Goal: Navigation & Orientation: Find specific page/section

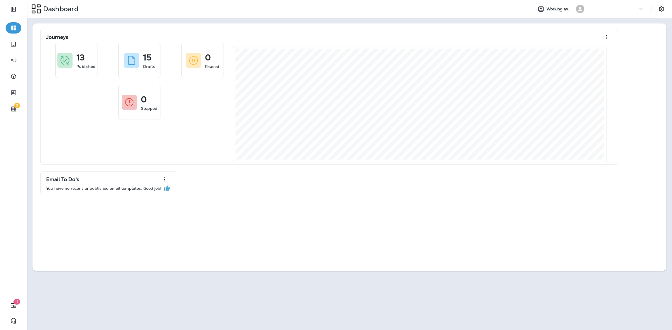
click at [632, 9] on div at bounding box center [612, 9] width 50 height 8
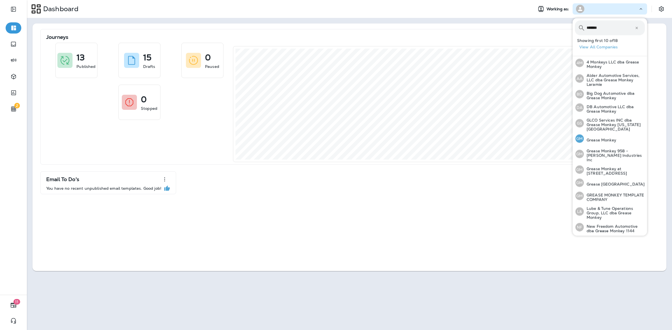
type input "******"
click at [608, 138] on p "Grease Monkey" at bounding box center [599, 140] width 32 height 4
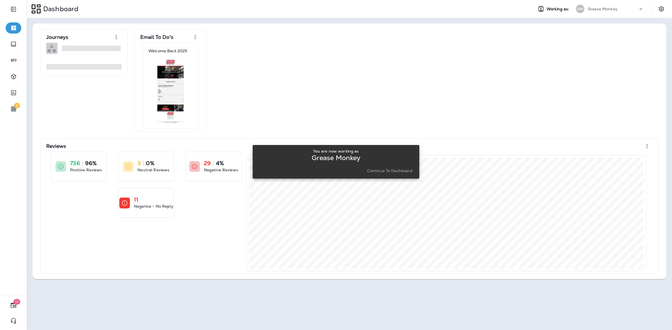
click at [399, 173] on p "Continue to Dashboard" at bounding box center [390, 171] width 46 height 4
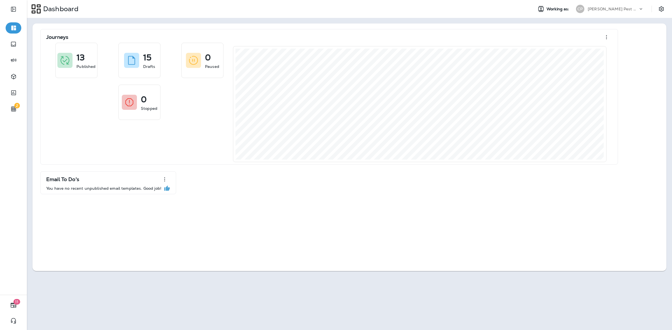
click at [630, 5] on div "[PERSON_NAME] Pest Control" at bounding box center [612, 9] width 50 height 8
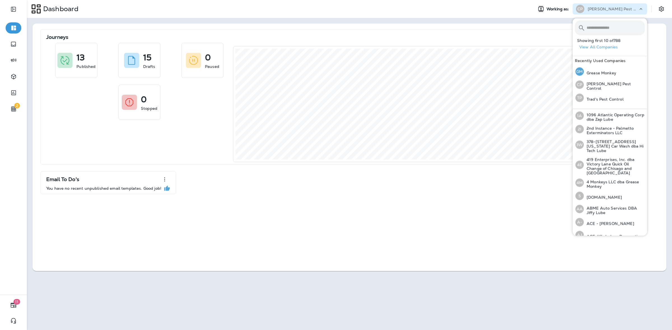
click at [608, 73] on p "Grease Monkey" at bounding box center [599, 73] width 32 height 4
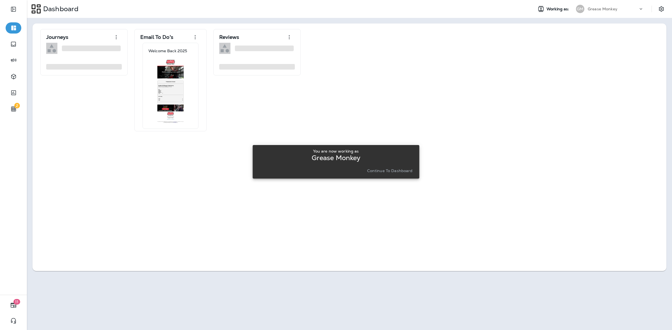
click at [401, 171] on p "Continue to Dashboard" at bounding box center [390, 171] width 46 height 4
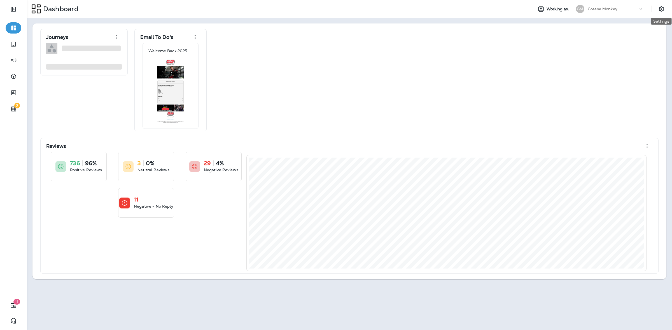
click at [663, 9] on icon "Settings" at bounding box center [661, 9] width 7 height 7
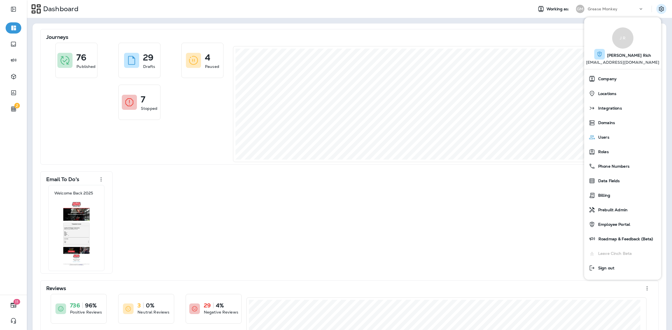
click at [604, 136] on span "Users" at bounding box center [602, 137] width 14 height 5
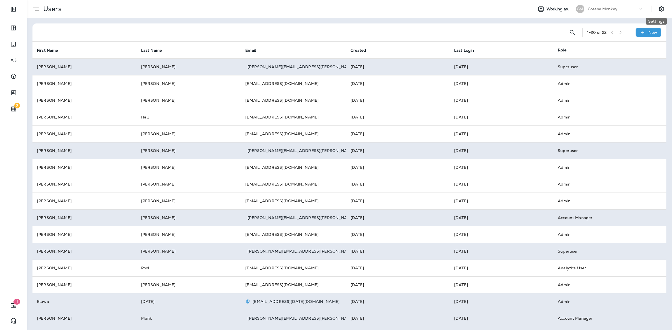
click at [656, 8] on button "Settings" at bounding box center [661, 9] width 10 height 10
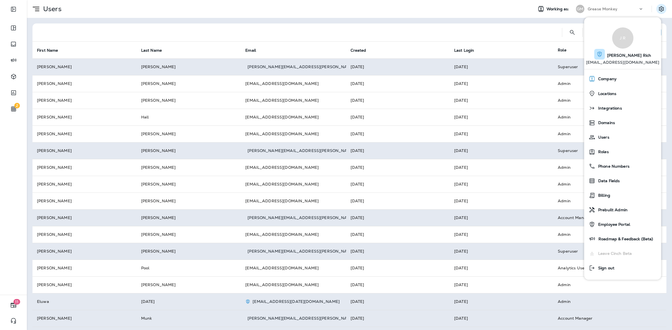
click at [616, 76] on div "Company" at bounding box center [622, 78] width 72 height 11
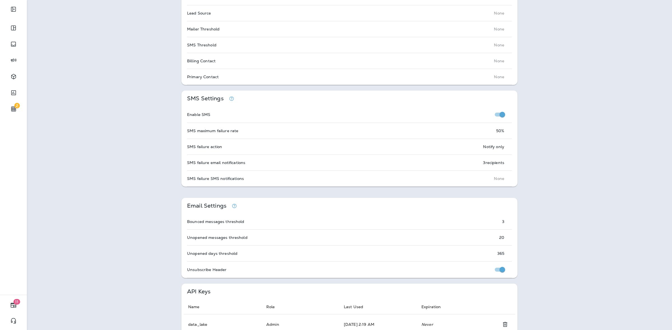
scroll to position [718, 0]
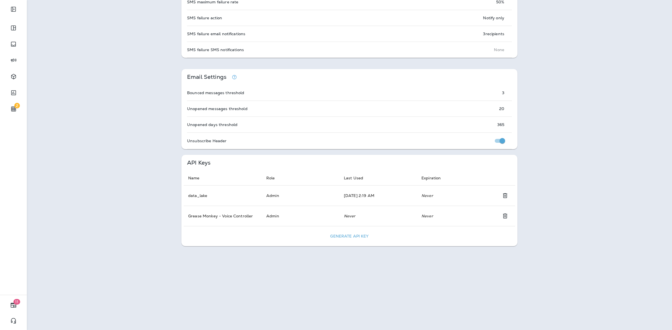
click at [344, 215] on em "Never" at bounding box center [350, 216] width 12 height 5
click at [384, 218] on td "Never" at bounding box center [378, 216] width 78 height 20
click at [360, 212] on td "Never" at bounding box center [378, 216] width 78 height 20
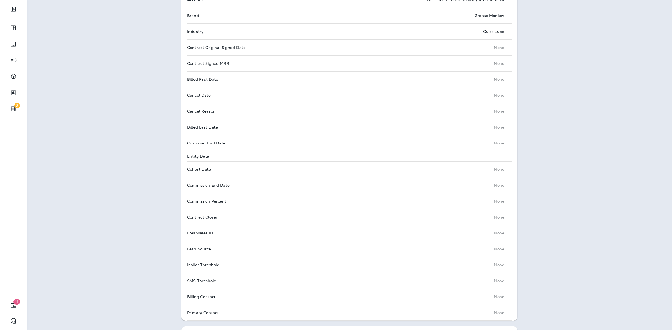
scroll to position [0, 0]
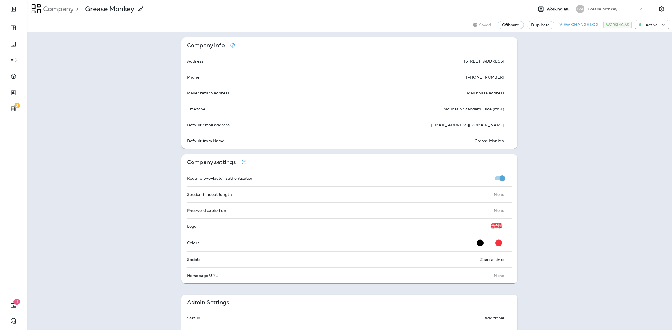
click at [617, 8] on div "Grease Monkey" at bounding box center [612, 9] width 50 height 8
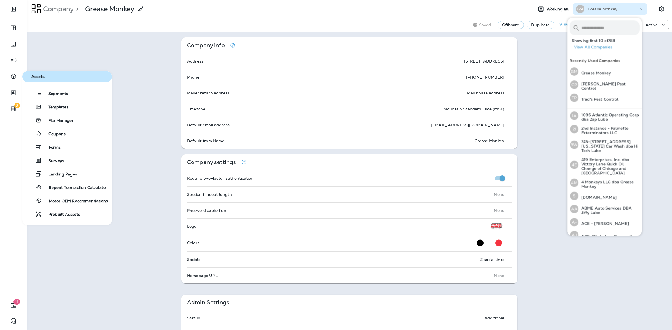
click at [17, 76] on icon "button" at bounding box center [13, 76] width 7 height 7
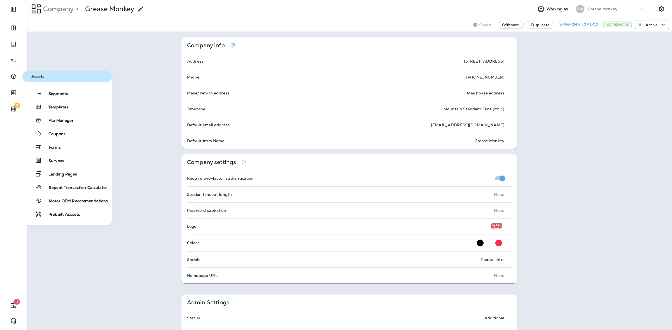
click at [71, 94] on button "Segments" at bounding box center [67, 93] width 90 height 11
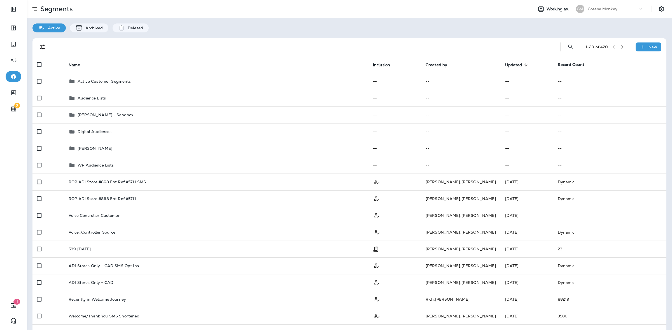
click at [614, 10] on div "Grease Monkey" at bounding box center [612, 9] width 50 height 8
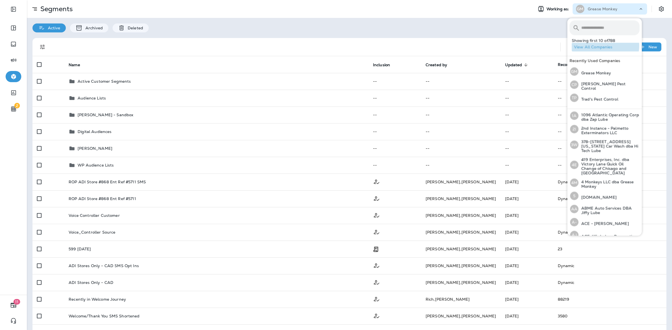
click at [604, 46] on button "View All Companies" at bounding box center [606, 47] width 70 height 9
